Goal: Check status: Check status

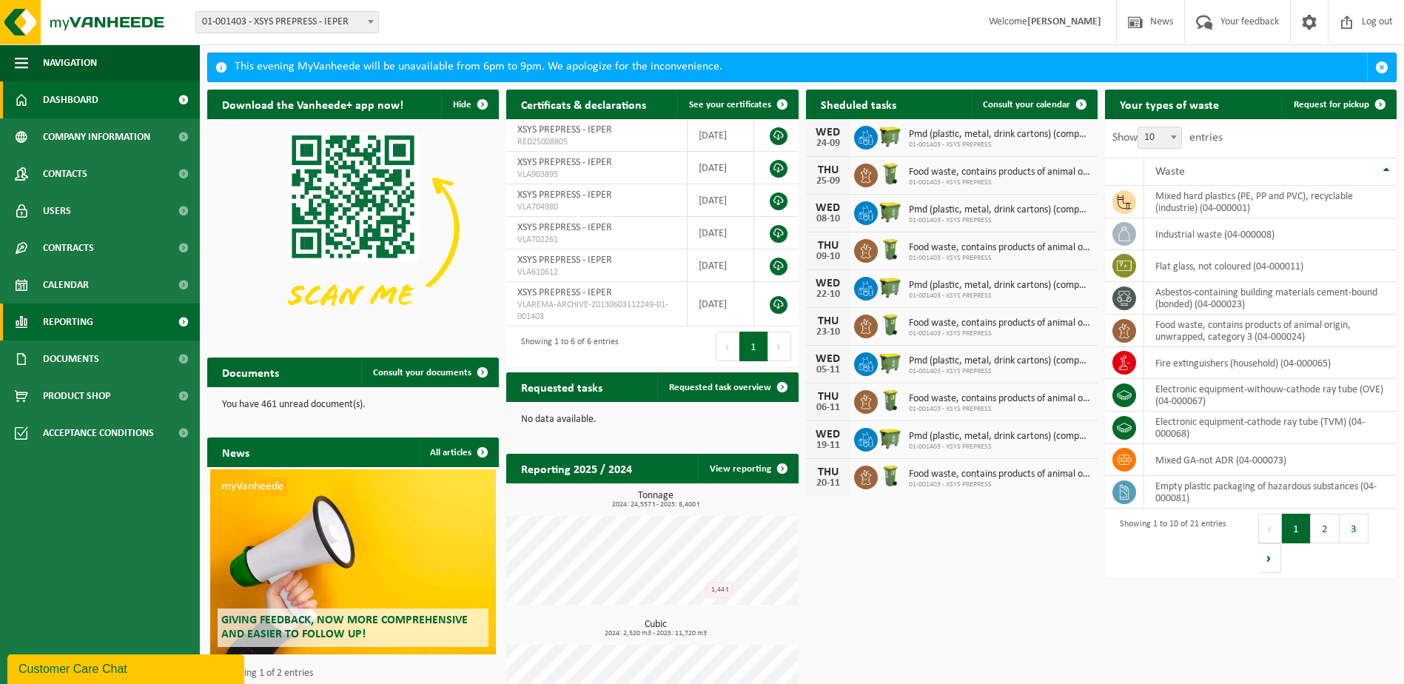
click at [58, 323] on span "Reporting" at bounding box center [68, 321] width 50 height 37
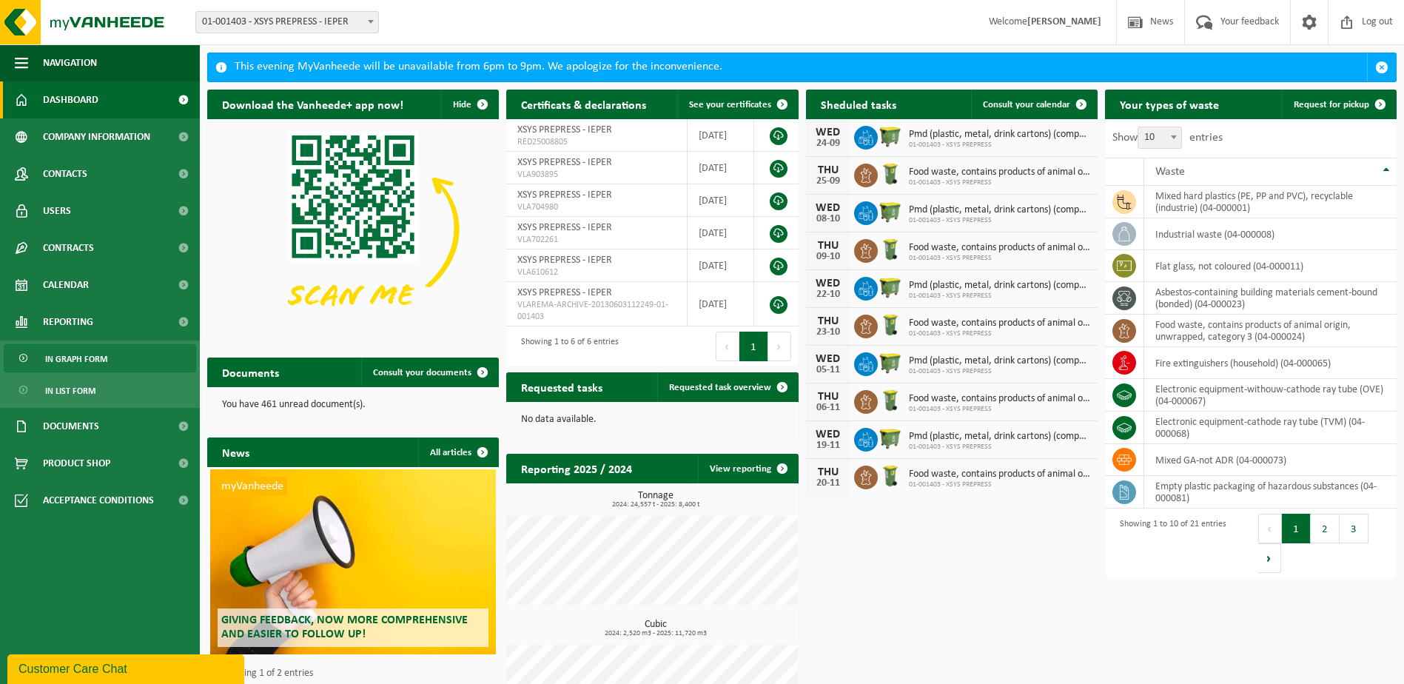
click at [79, 356] on span "In graph form" at bounding box center [76, 359] width 62 height 28
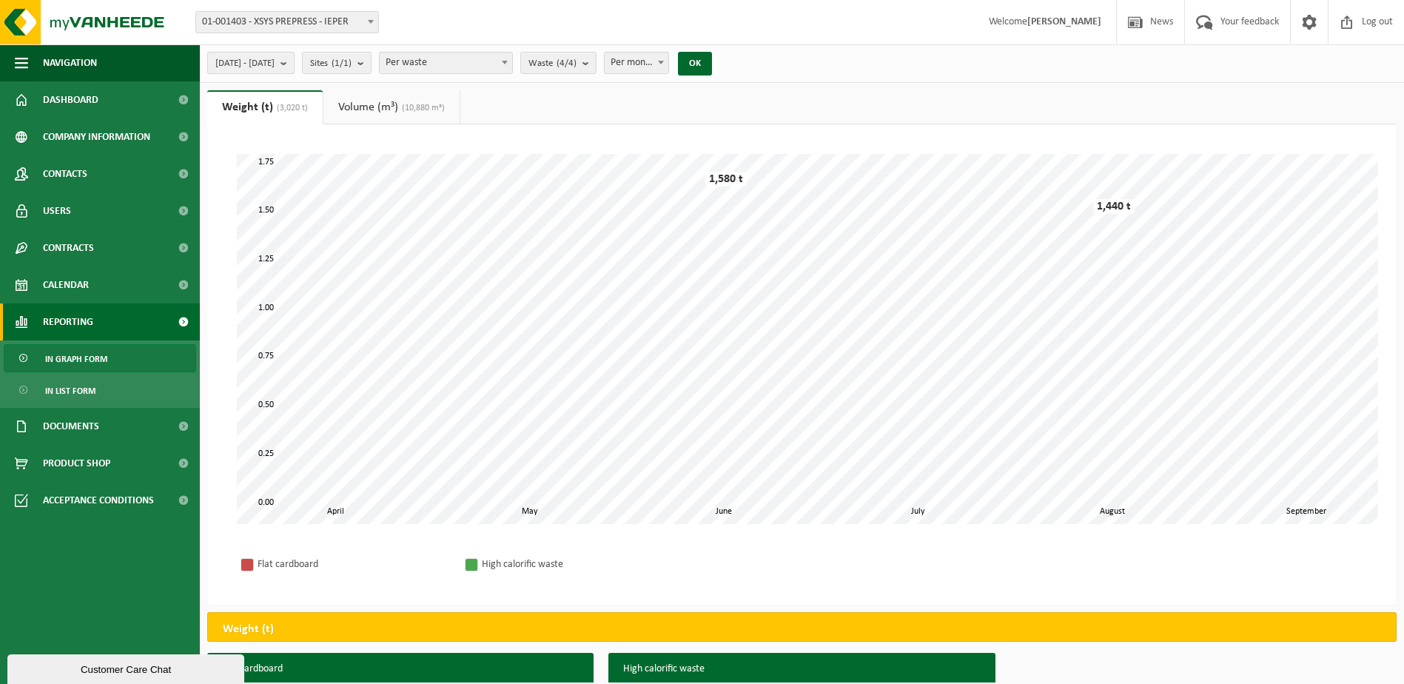
click at [272, 62] on span "2025-04-01 - 2025-09-16" at bounding box center [244, 64] width 59 height 22
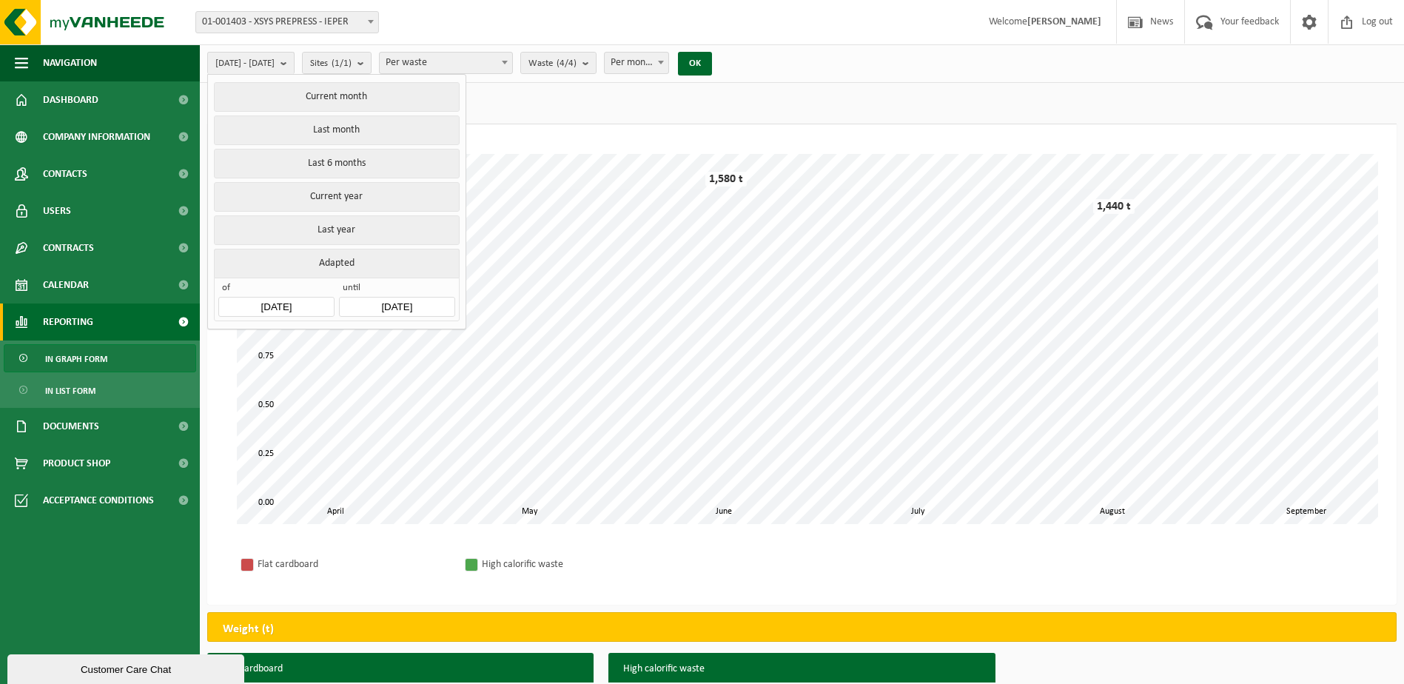
click at [316, 299] on input "2025-04-01" at bounding box center [275, 307] width 115 height 20
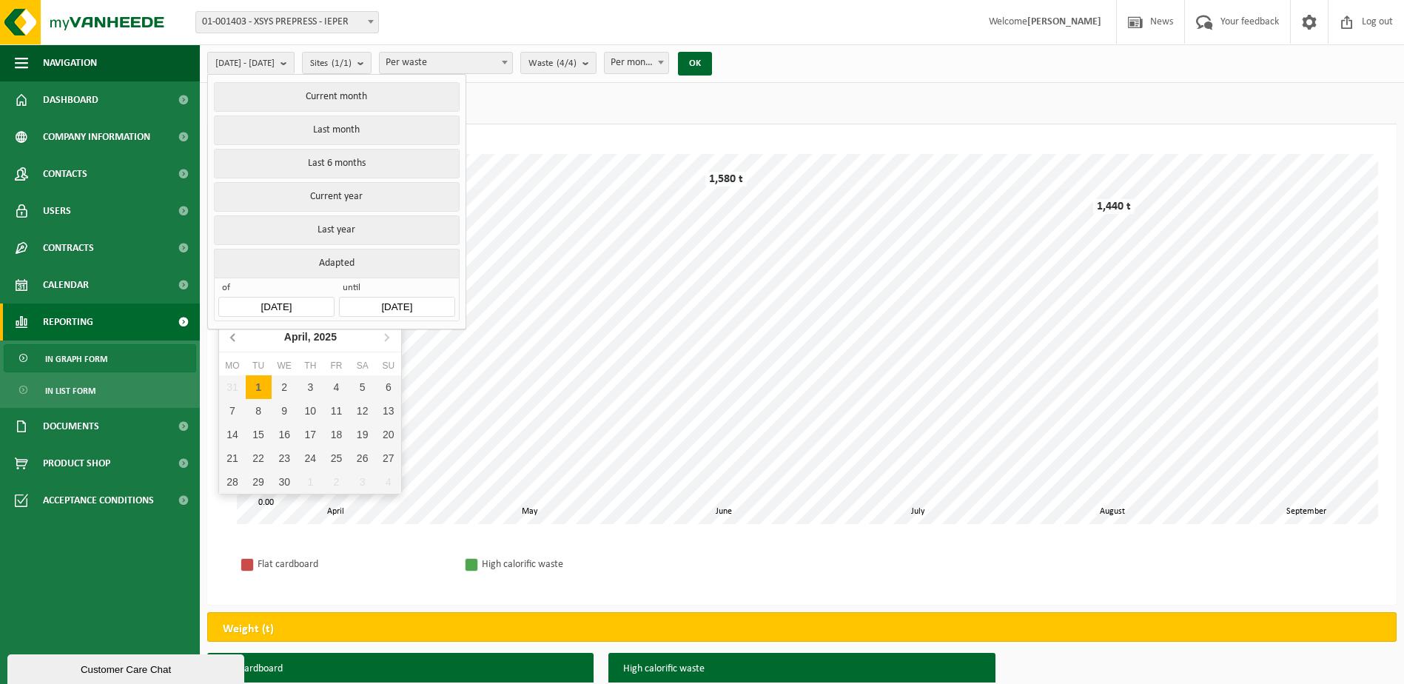
click at [231, 340] on icon at bounding box center [234, 337] width 24 height 24
click at [386, 343] on icon at bounding box center [386, 337] width 24 height 24
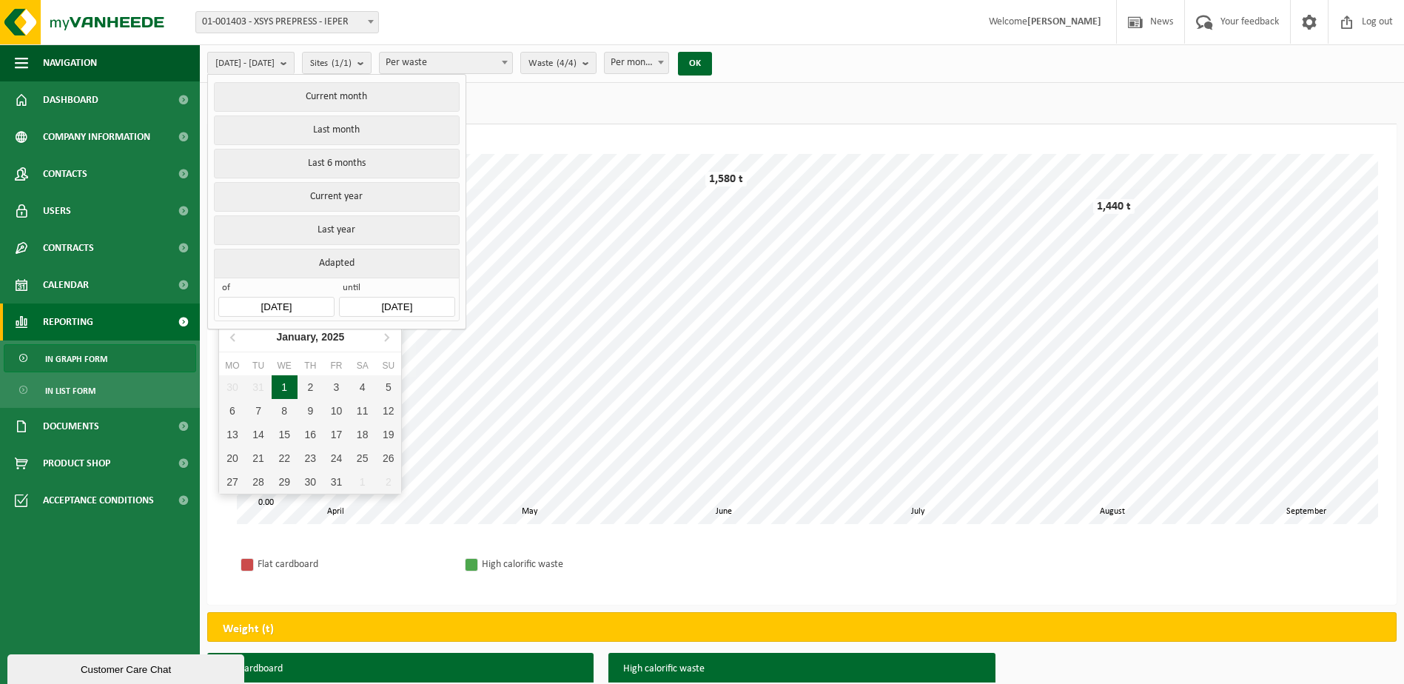
click at [289, 389] on div "1" at bounding box center [285, 387] width 26 height 24
type input "2025-01-01"
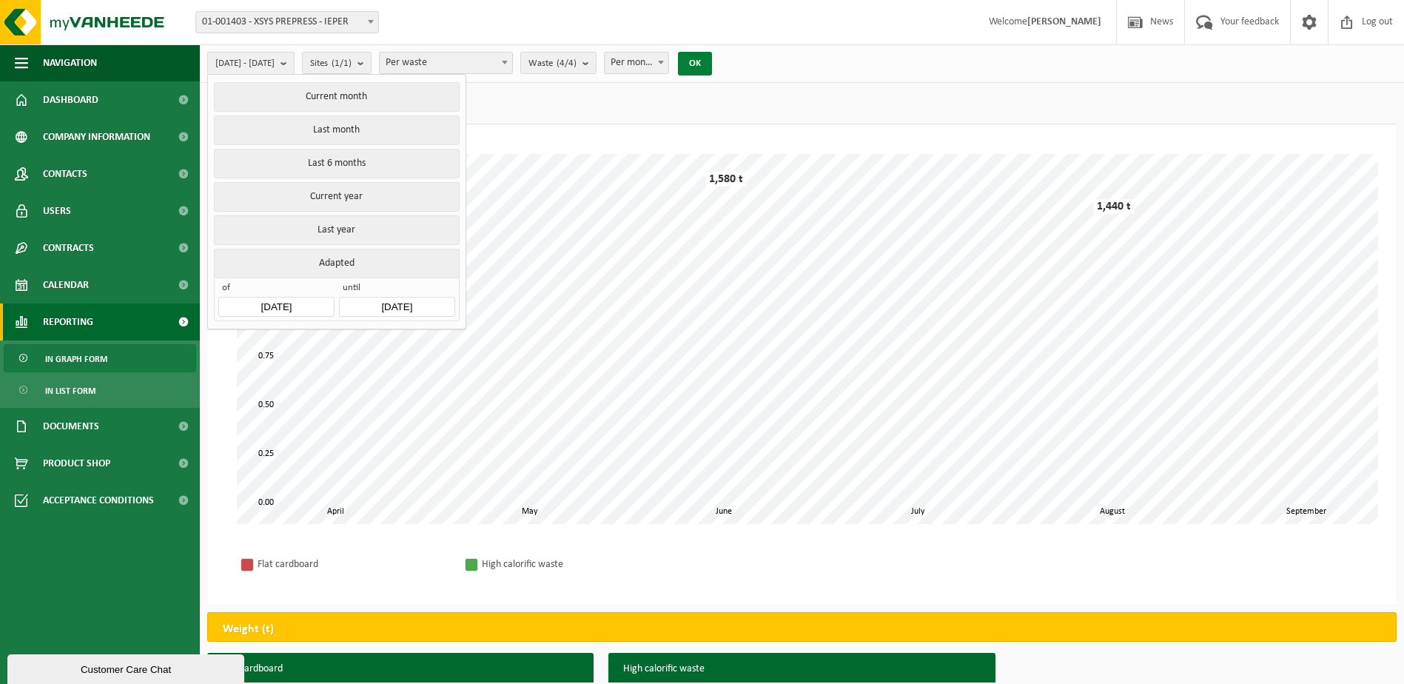
click at [712, 62] on button "OK" at bounding box center [695, 64] width 34 height 24
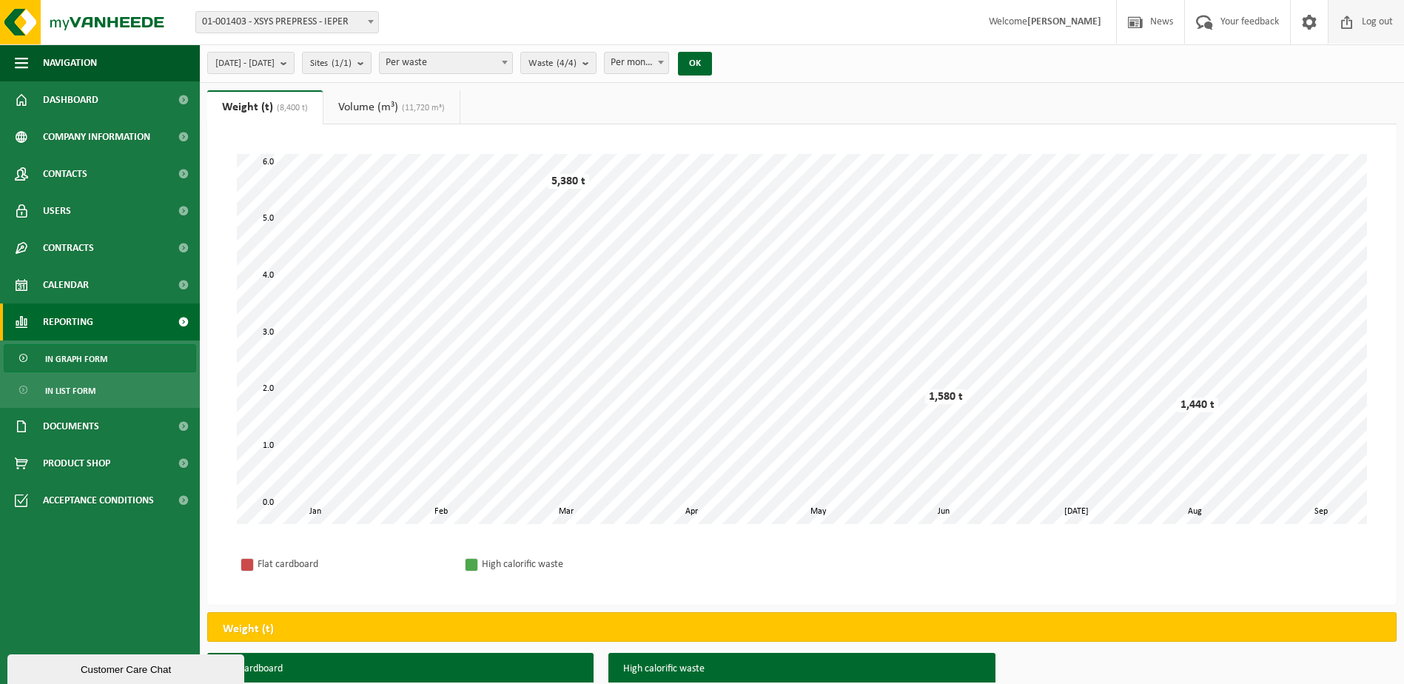
drag, startPoint x: 1382, startPoint y: 24, endPoint x: 1373, endPoint y: 30, distance: 10.7
click at [1382, 24] on span "Log out" at bounding box center [1377, 22] width 38 height 44
